Goal: Transaction & Acquisition: Purchase product/service

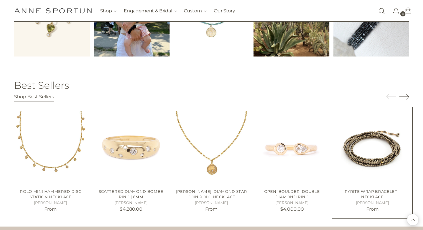
scroll to position [879, 0]
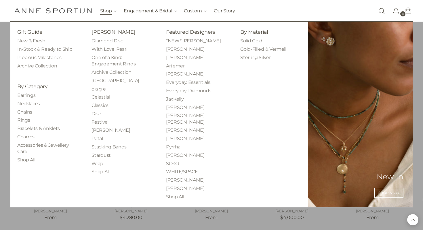
click at [103, 9] on button "Shop" at bounding box center [108, 11] width 17 height 13
click at [32, 95] on link "Earrings" at bounding box center [26, 94] width 18 height 5
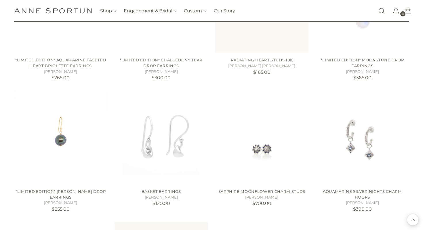
scroll to position [309, 0]
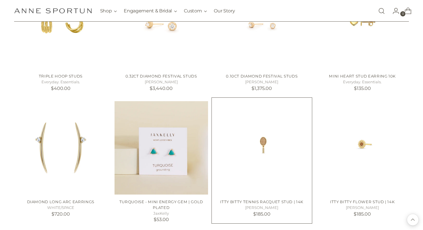
scroll to position [948, 0]
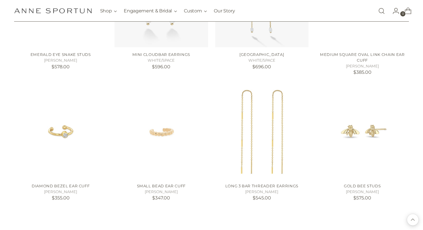
scroll to position [1486, 0]
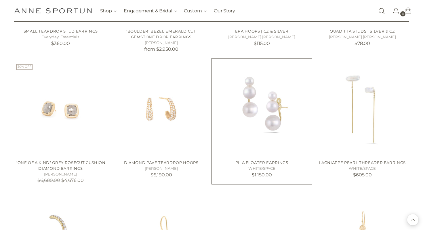
scroll to position [2020, 0]
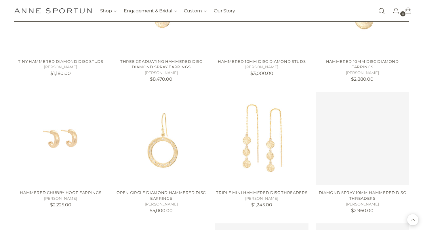
scroll to position [2387, 0]
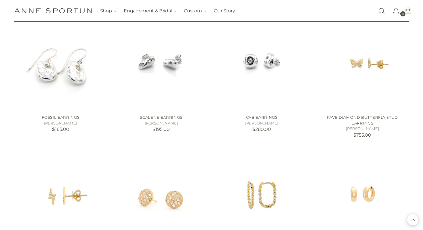
scroll to position [2564, 0]
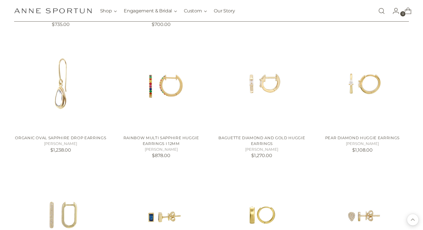
scroll to position [3092, 0]
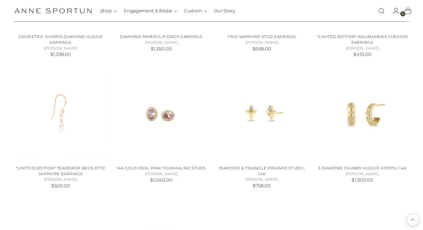
scroll to position [3583, 0]
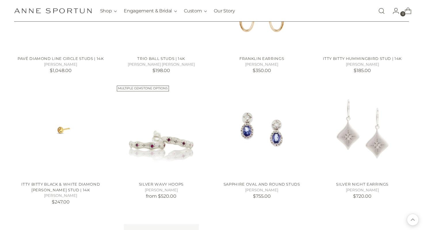
scroll to position [4089, 0]
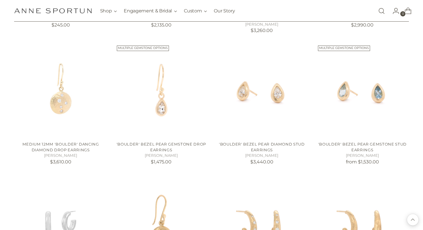
scroll to position [4654, 0]
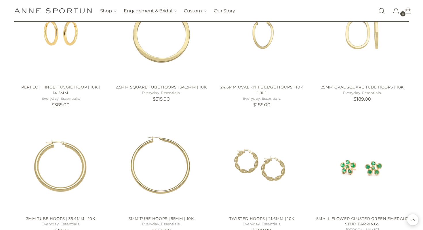
scroll to position [5105, 0]
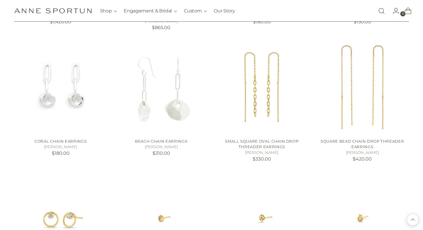
scroll to position [5701, 0]
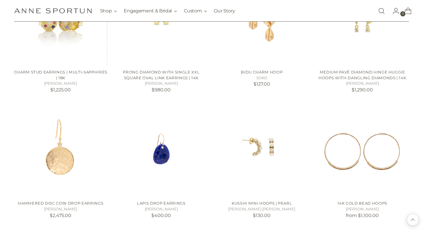
scroll to position [6164, 0]
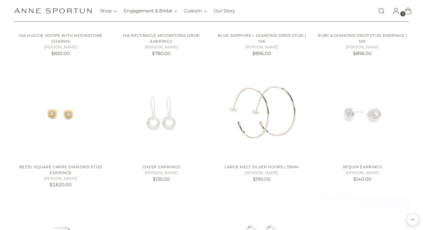
scroll to position [6456, 0]
click at [0, 0] on img "Bezel Square Carre Diamond Stud Earrings" at bounding box center [0, 0] width 0 height 0
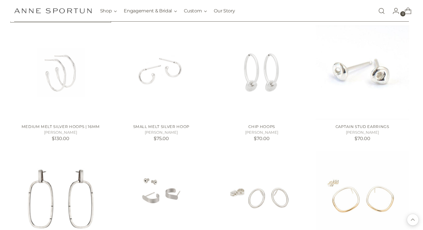
scroll to position [6632, 0]
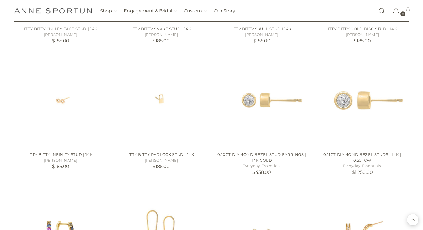
scroll to position [7245, 0]
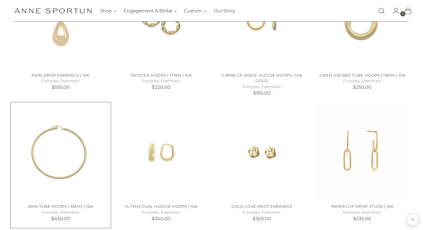
scroll to position [7579, 0]
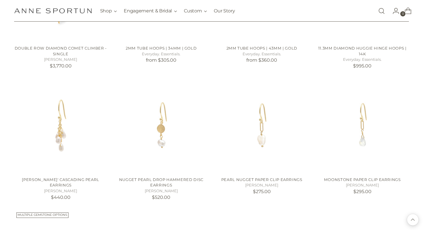
scroll to position [8121, 0]
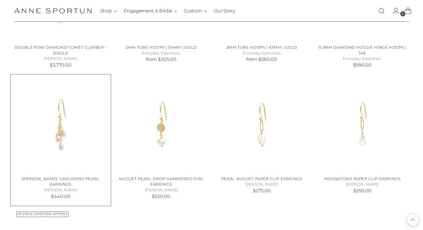
click at [17, 177] on h4 "Luna' Cascading Pearl Earrings" at bounding box center [61, 181] width 94 height 11
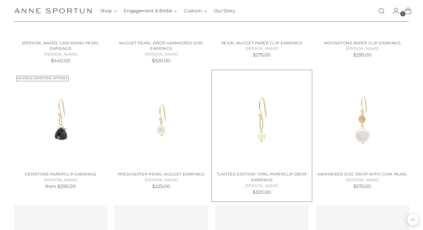
scroll to position [8262, 0]
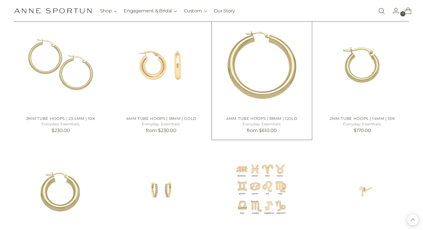
scroll to position [8701, 0]
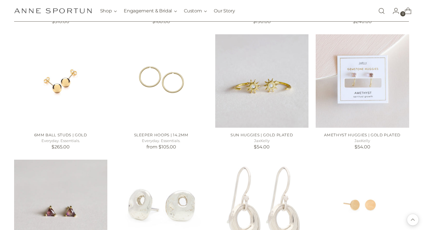
scroll to position [9327, 0]
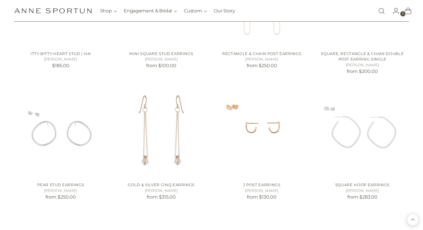
scroll to position [9787, 0]
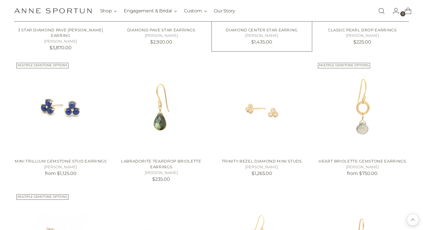
scroll to position [10331, 0]
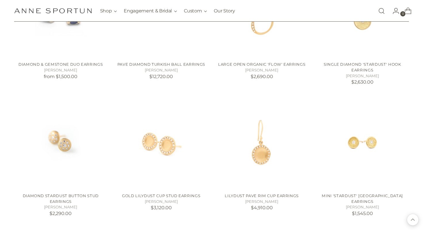
scroll to position [10555, 0]
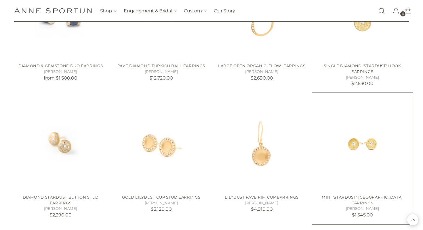
drag, startPoint x: 415, startPoint y: 147, endPoint x: 401, endPoint y: 147, distance: 14.7
click at [0, 0] on img "Mini 'Stardust' Circle Diamond Center Earrings" at bounding box center [0, 0] width 0 height 0
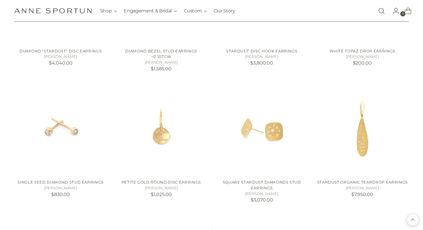
scroll to position [10833, 0]
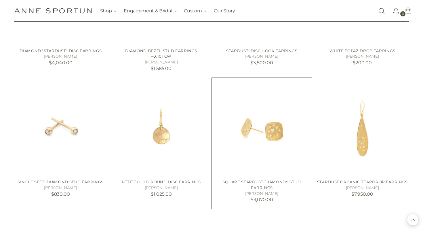
click at [0, 0] on img "Square Stardust Diamonds Stud Earrings" at bounding box center [0, 0] width 0 height 0
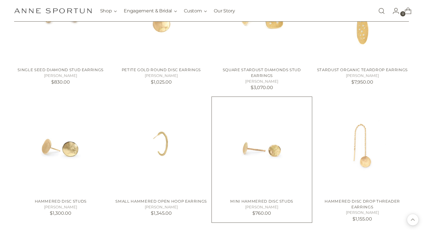
scroll to position [10946, 0]
click at [0, 0] on img "Mini Hammered Disc Studs" at bounding box center [0, 0] width 0 height 0
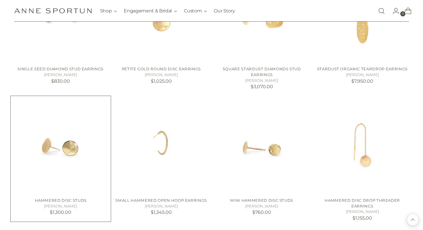
click at [0, 0] on img "Hammered Disc Studs" at bounding box center [0, 0] width 0 height 0
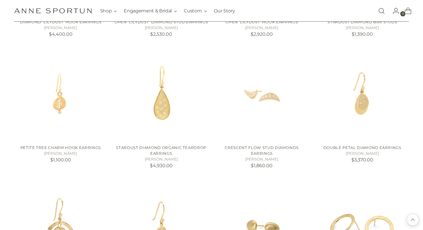
scroll to position [11387, 0]
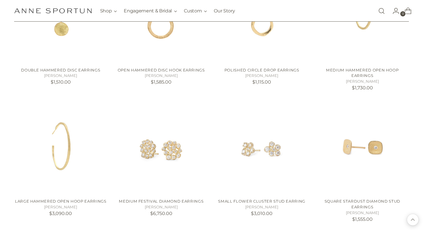
scroll to position [11728, 0]
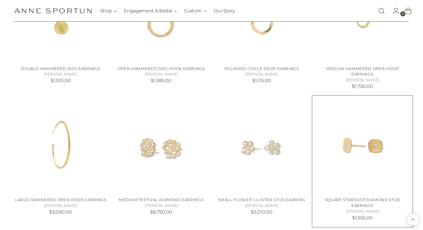
click at [0, 0] on img "Square Stardust Diamond Stud Earrings" at bounding box center [0, 0] width 0 height 0
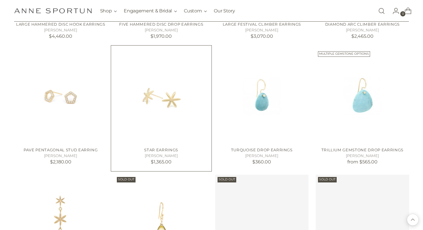
scroll to position [12290, 0]
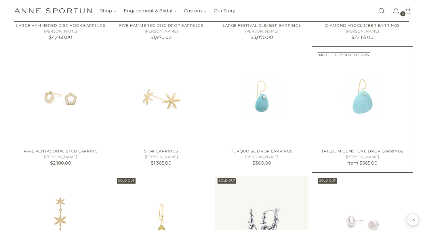
click at [0, 0] on img "Trillium Gemstone Drop Earrings" at bounding box center [0, 0] width 0 height 0
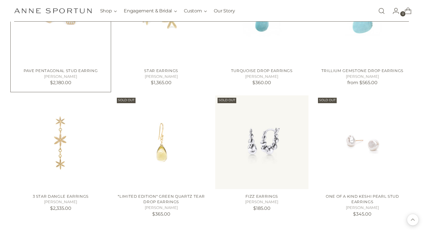
scroll to position [12372, 0]
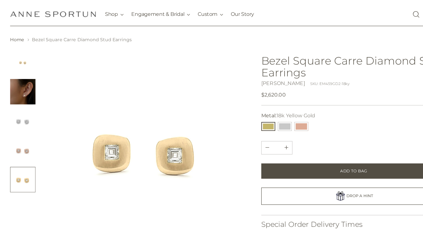
click at [32, 101] on img "Change image to image 2" at bounding box center [25, 94] width 23 height 23
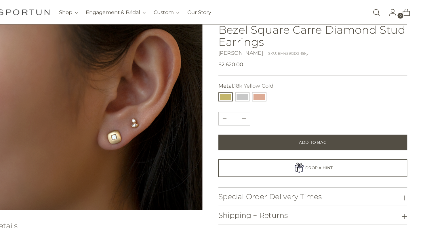
scroll to position [52, 0]
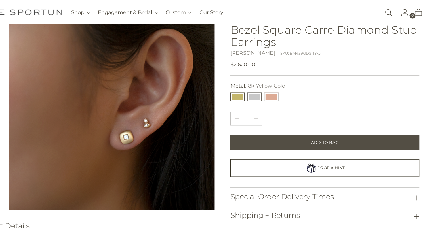
click at [265, 84] on button "14k White Gold" at bounding box center [263, 86] width 13 height 8
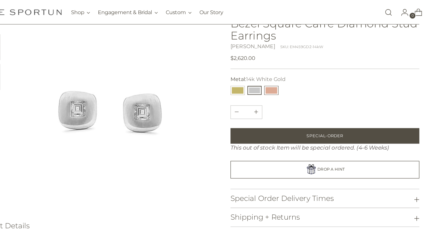
click at [281, 77] on button "14k Rose Gold" at bounding box center [277, 80] width 13 height 8
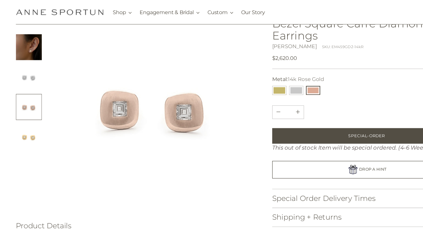
click at [28, 43] on img "Change image to image 2" at bounding box center [25, 41] width 23 height 23
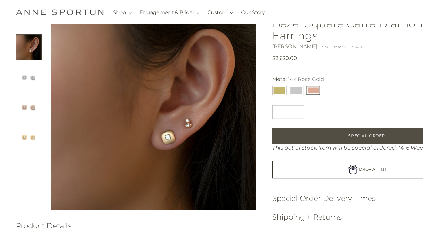
click at [35, 71] on img "Change image to image 3" at bounding box center [25, 68] width 23 height 23
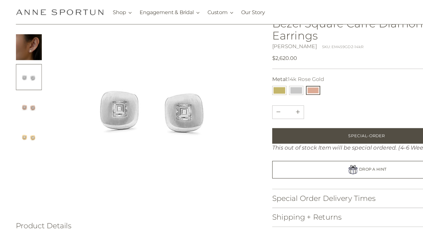
click at [20, 41] on img "Change image to image 2" at bounding box center [25, 41] width 23 height 23
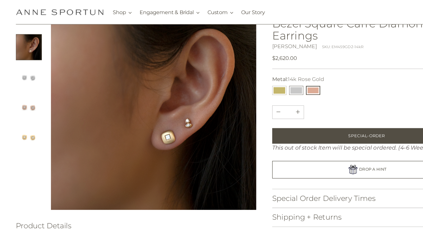
click at [264, 80] on button "14k White Gold" at bounding box center [263, 80] width 13 height 8
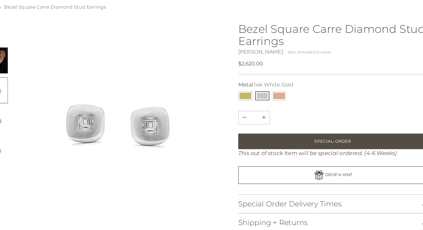
scroll to position [15, 0]
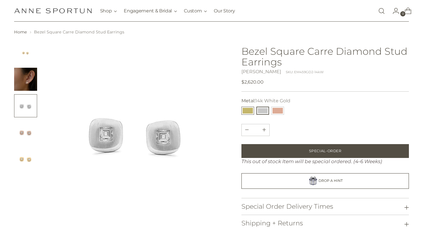
click at [246, 108] on button "18k Yellow Gold" at bounding box center [248, 111] width 13 height 8
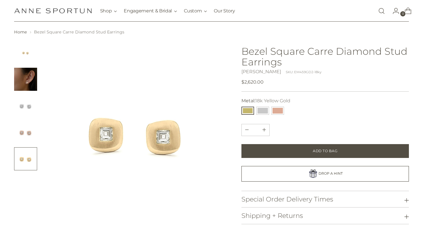
click at [31, 77] on img "Change image to image 2" at bounding box center [25, 79] width 23 height 23
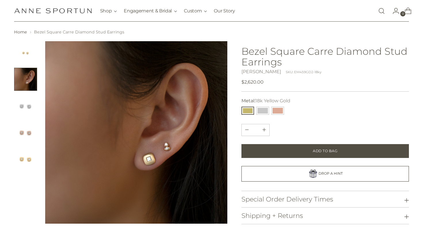
click at [21, 106] on img "Change image to image 3" at bounding box center [25, 105] width 23 height 23
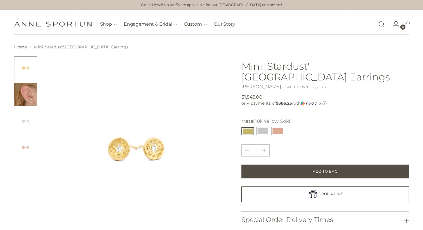
click at [33, 104] on img "Change image to image 2" at bounding box center [25, 94] width 23 height 23
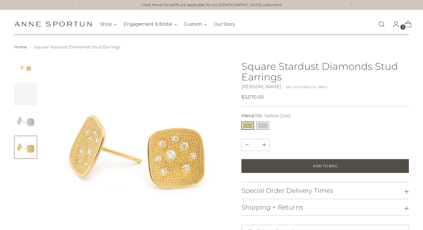
click at [263, 125] on button "14k White Gold" at bounding box center [263, 125] width 13 height 8
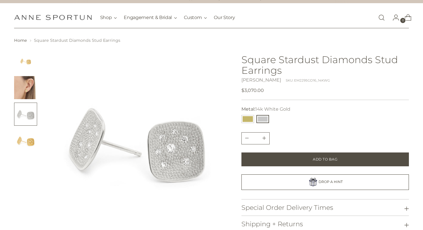
scroll to position [2, 0]
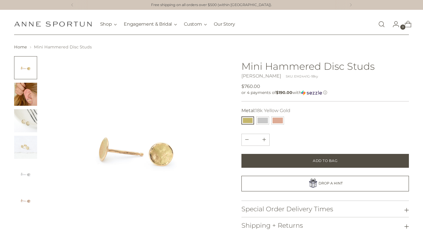
click at [27, 96] on img "Change image to image 2" at bounding box center [25, 94] width 23 height 23
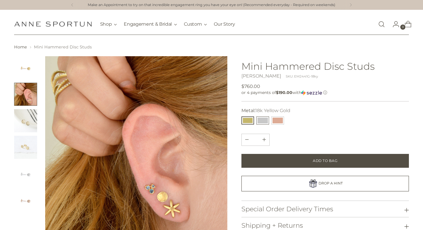
click at [258, 119] on button "14k White Gold" at bounding box center [263, 120] width 13 height 8
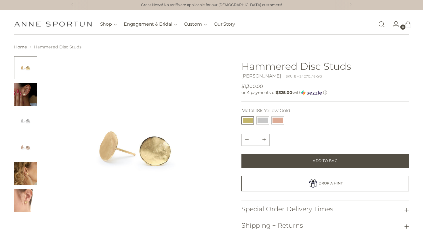
click at [24, 94] on img "Change image to image 2" at bounding box center [25, 94] width 23 height 23
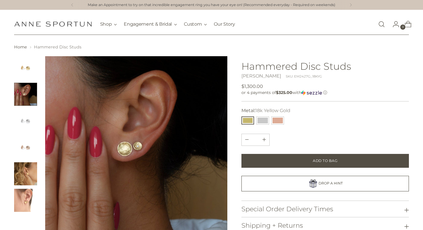
click at [38, 173] on div at bounding box center [121, 147] width 214 height 183
click at [28, 178] on img "Change image to image 5" at bounding box center [25, 173] width 23 height 23
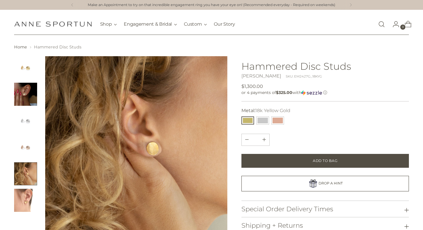
click at [22, 208] on img "Change image to image 6" at bounding box center [25, 200] width 23 height 23
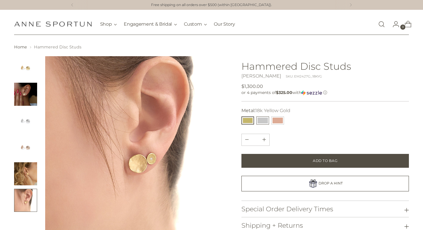
click at [262, 121] on button "14k White Gold" at bounding box center [263, 120] width 13 height 8
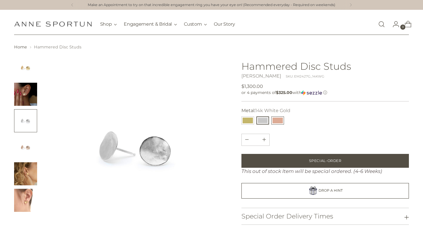
click at [279, 121] on button "14k Rose Gold" at bounding box center [277, 120] width 13 height 8
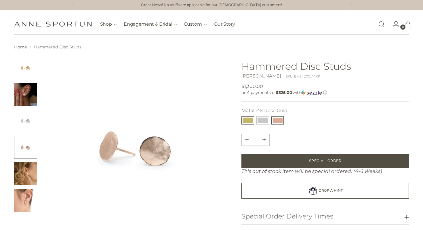
click at [249, 117] on button "18k Yellow Gold" at bounding box center [248, 120] width 13 height 8
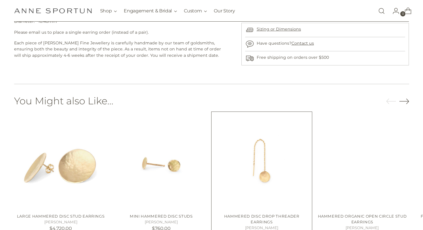
scroll to position [278, 0]
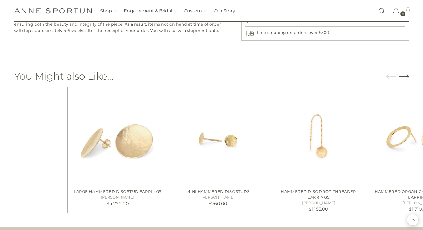
click at [278, 151] on div "Large Hammered Disc Stud Earrings [PERSON_NAME] $4,720.00 Unit price / per Mini…" at bounding box center [268, 152] width 395 height 124
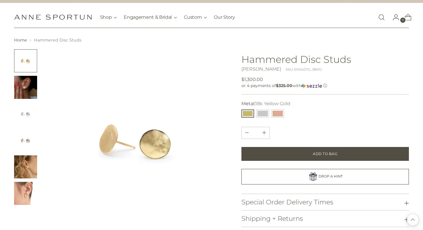
scroll to position [0, 0]
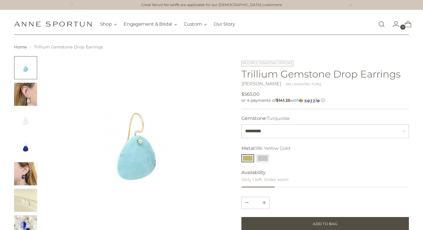
click at [32, 181] on img "Change image to image 5" at bounding box center [25, 173] width 23 height 23
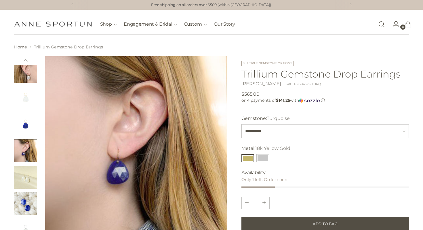
scroll to position [20, 0]
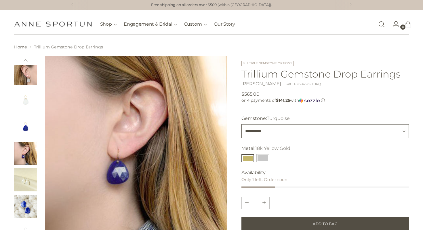
click at [262, 136] on select "********* ***** *********" at bounding box center [326, 131] width 168 height 14
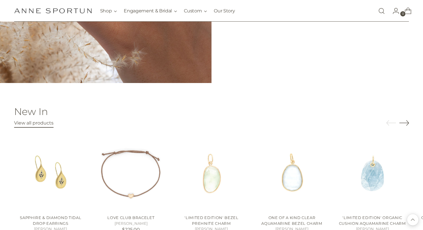
scroll to position [575, 0]
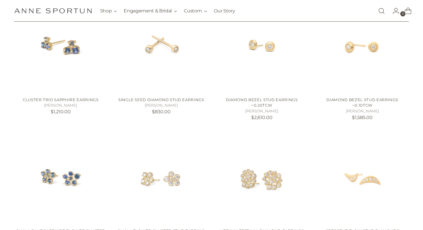
scroll to position [140, 0]
